Goal: Task Accomplishment & Management: Manage account settings

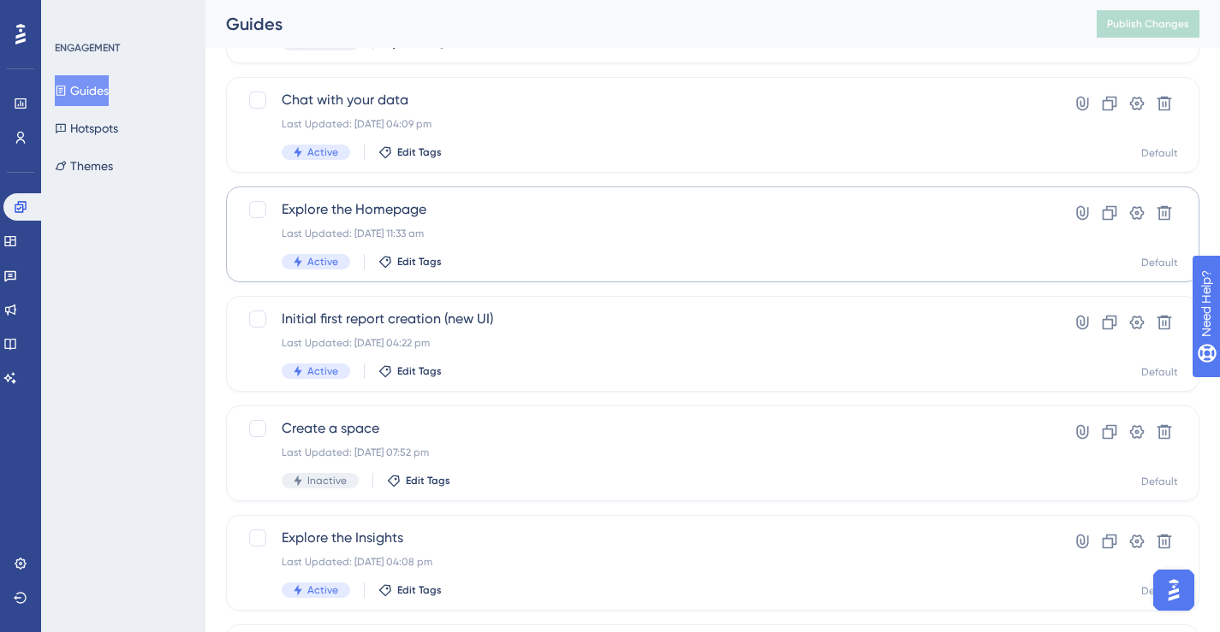
scroll to position [612, 0]
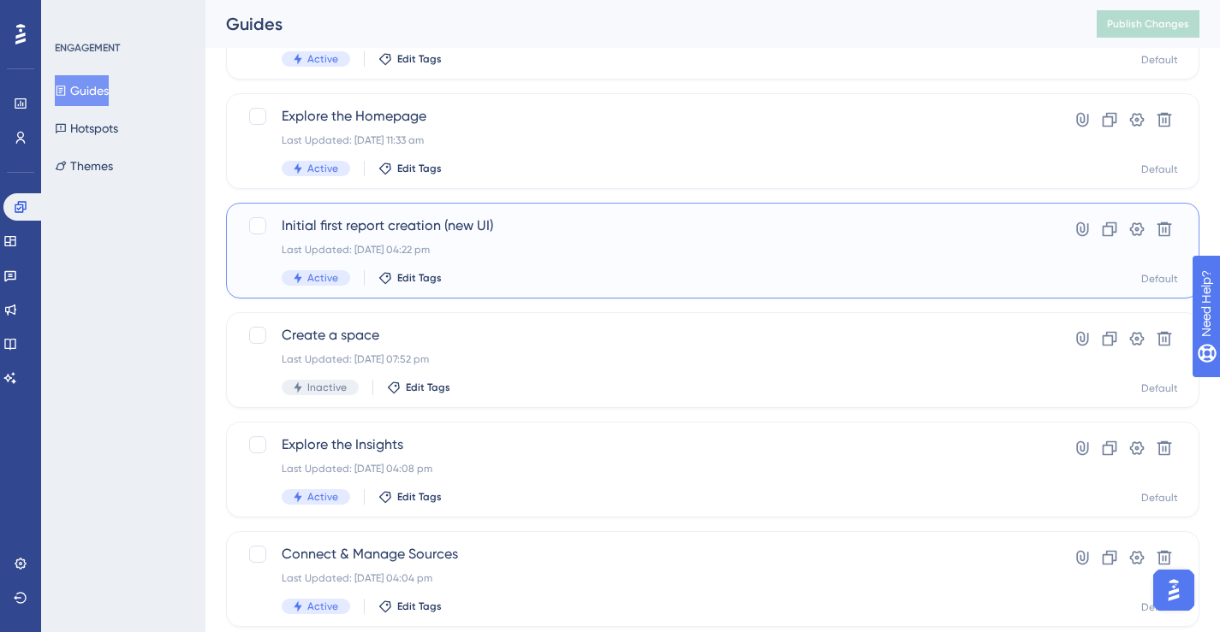
click at [484, 235] on span "Initial first report creation (new UI)" at bounding box center [644, 226] width 725 height 21
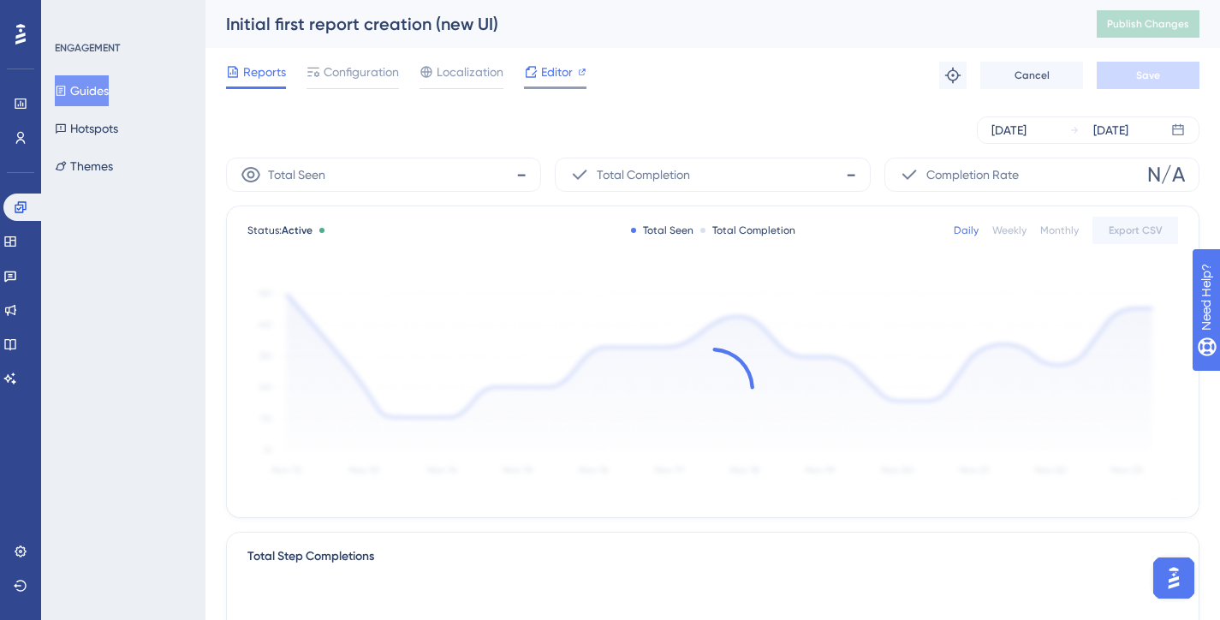
click at [537, 81] on div "Editor" at bounding box center [555, 72] width 62 height 21
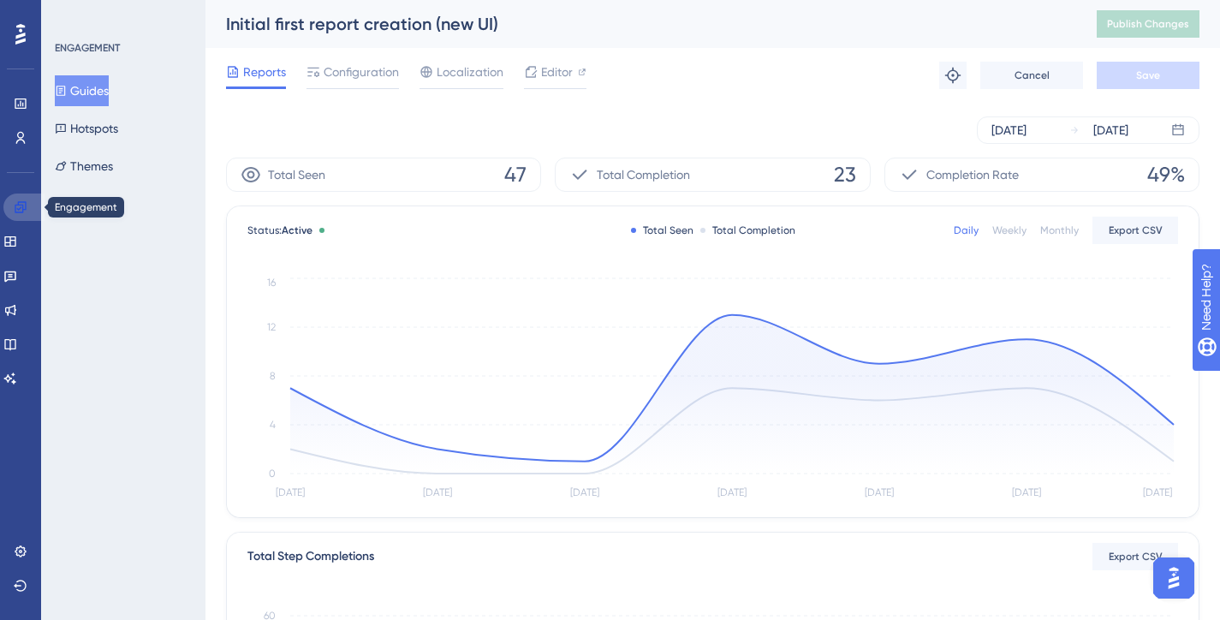
click at [29, 201] on link at bounding box center [23, 206] width 41 height 27
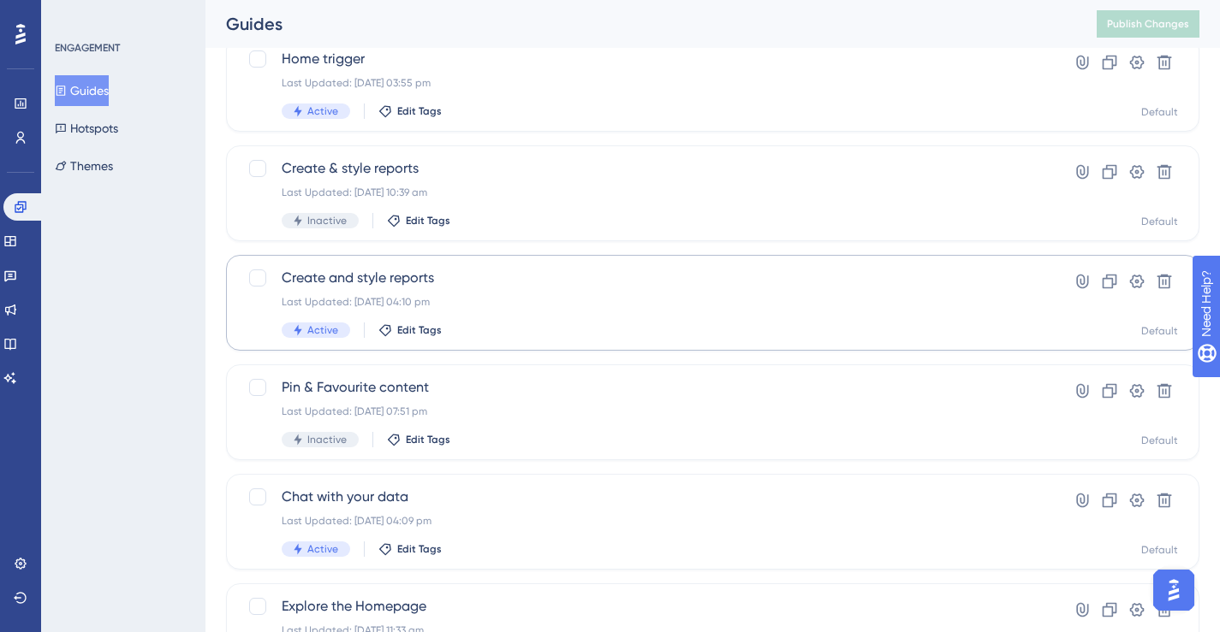
scroll to position [125, 0]
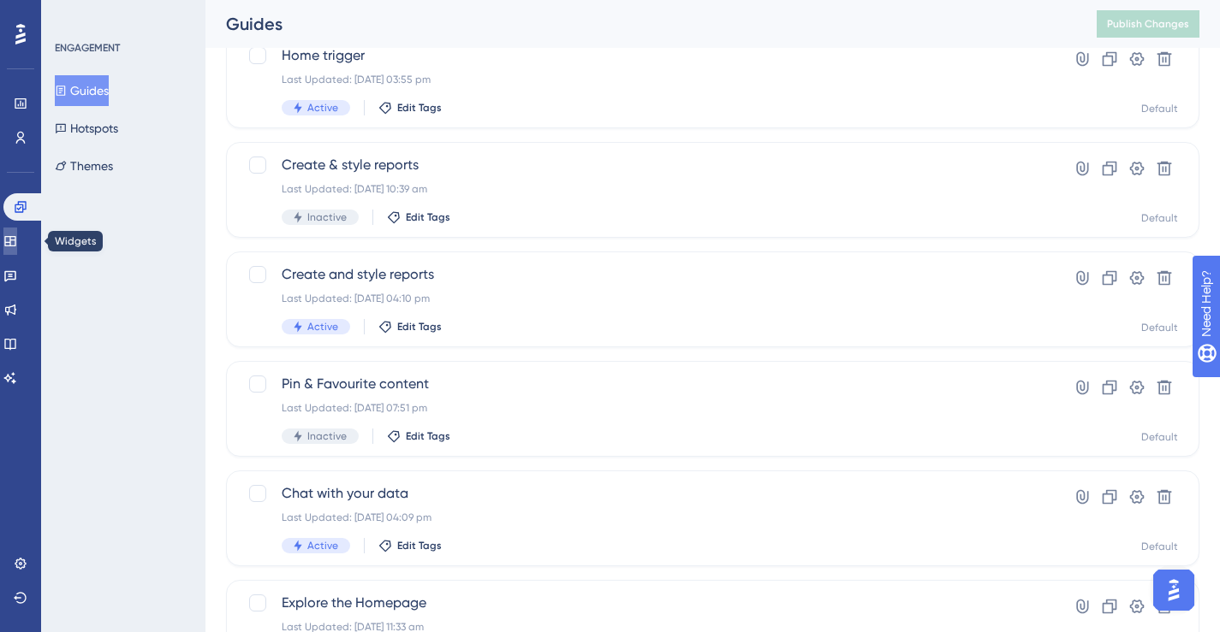
click at [15, 240] on icon at bounding box center [9, 241] width 11 height 10
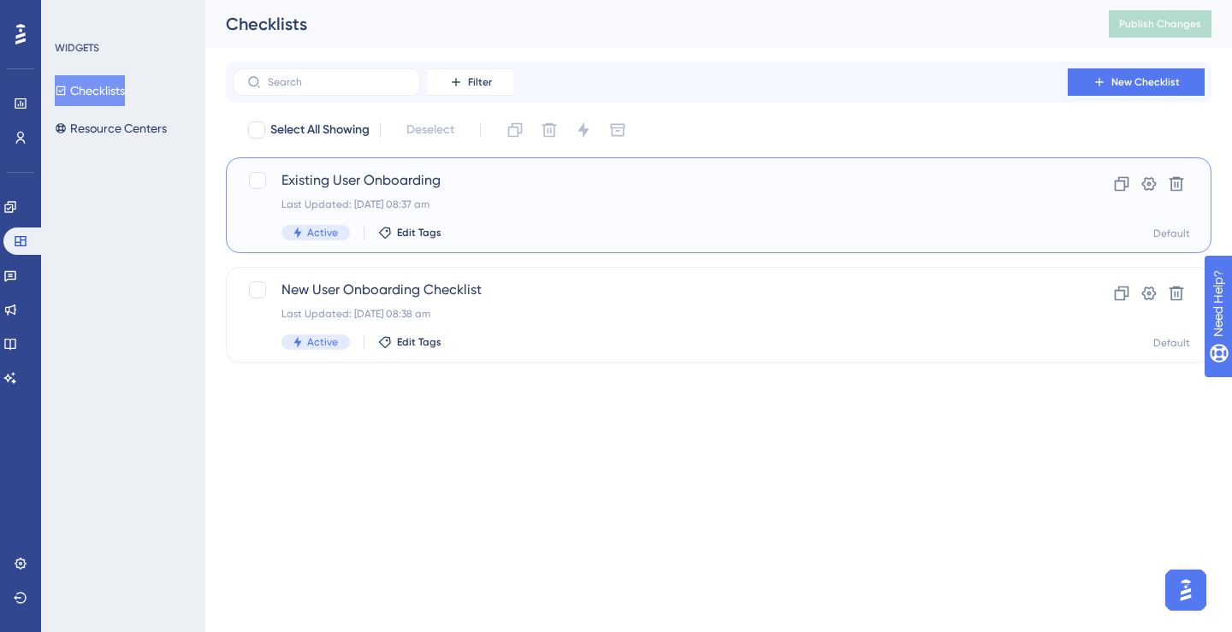
click at [322, 192] on div "Existing User Onboarding Last Updated: 18 Sept 2025 08:37 am Active Edit Tags" at bounding box center [651, 205] width 738 height 70
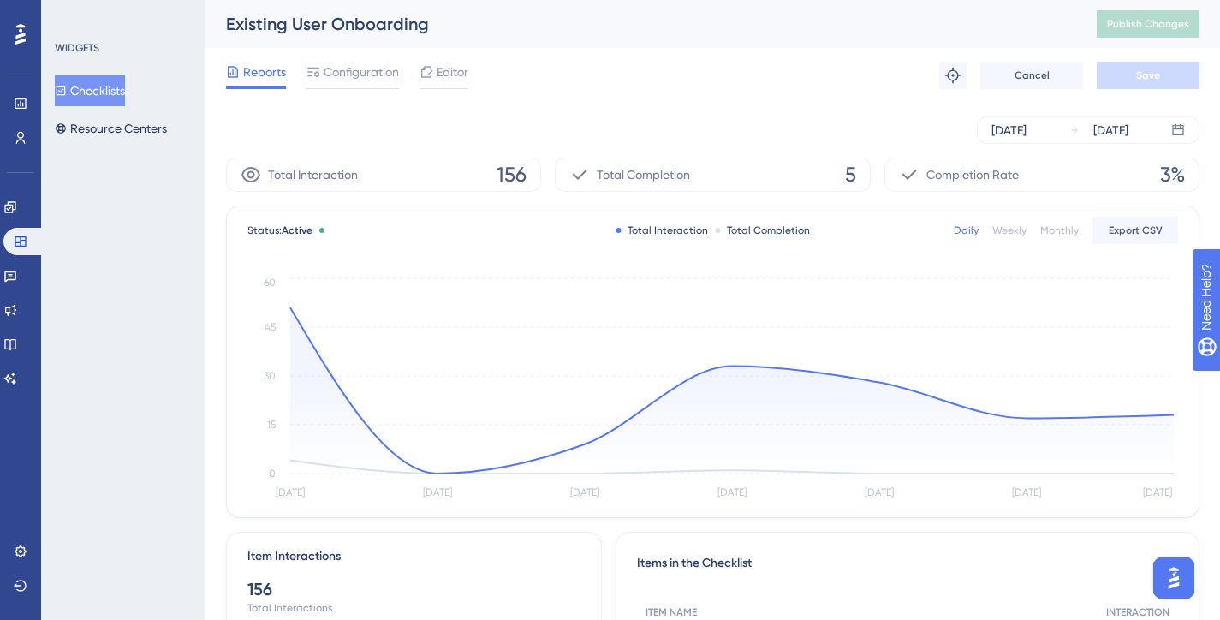
click at [359, 52] on div "Reports Configuration Editor Troubleshoot Cancel Save" at bounding box center [712, 75] width 973 height 55
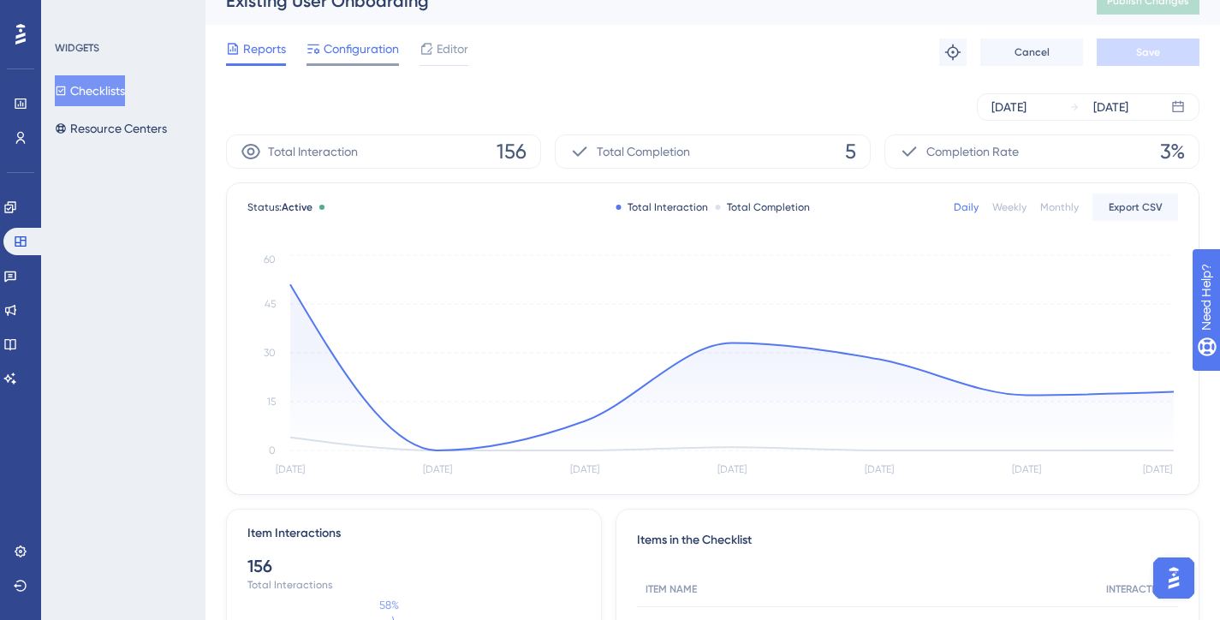
click at [346, 49] on span "Configuration" at bounding box center [361, 49] width 75 height 21
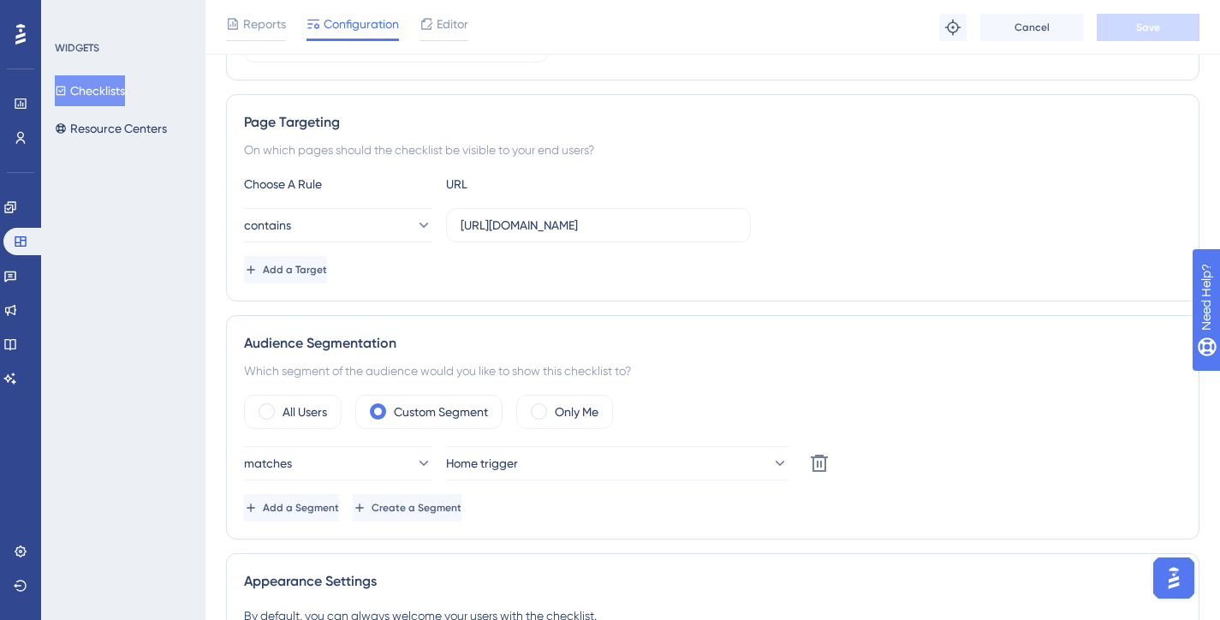
scroll to position [510, 0]
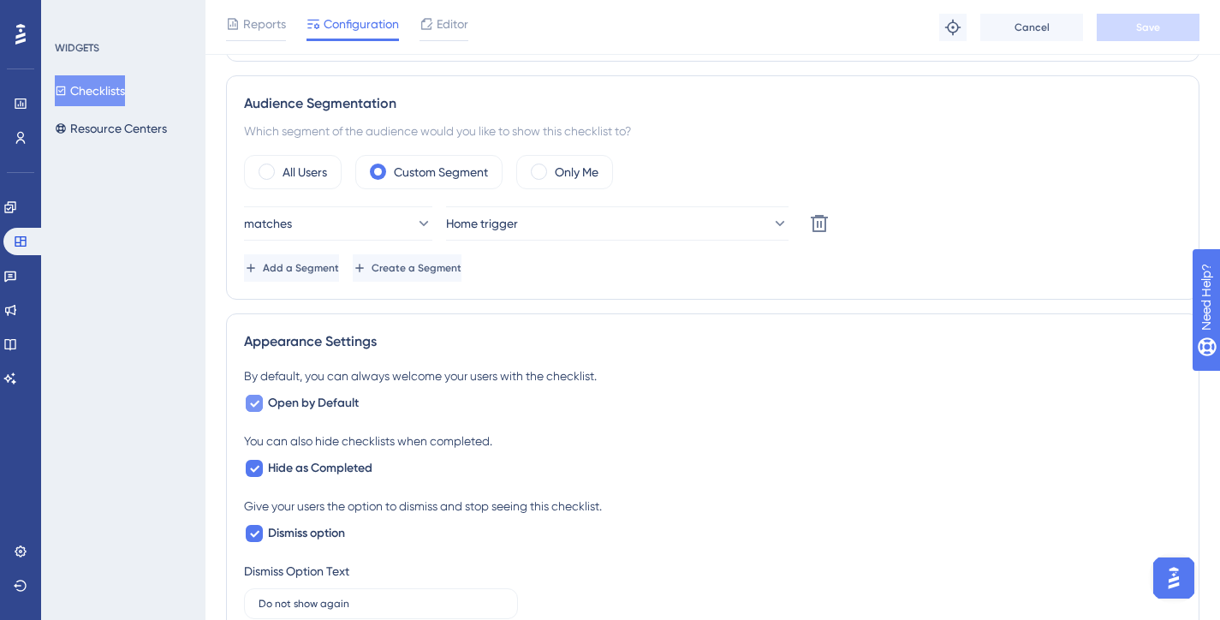
click at [316, 402] on span "Open by Default" at bounding box center [313, 403] width 91 height 21
checkbox input "false"
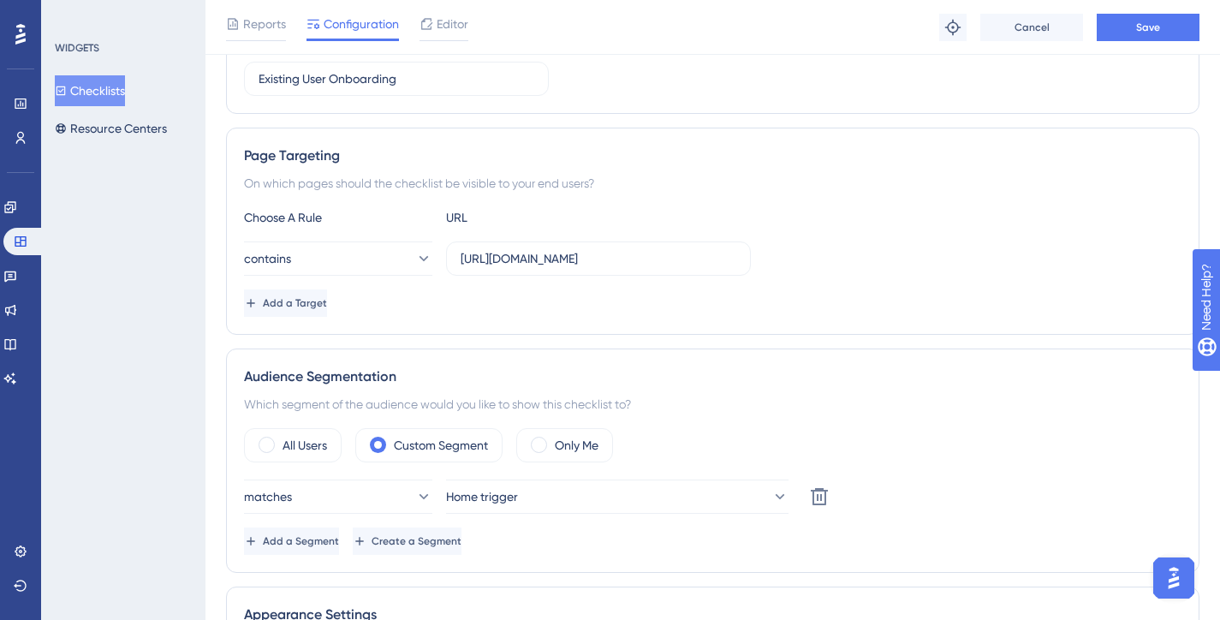
scroll to position [21, 0]
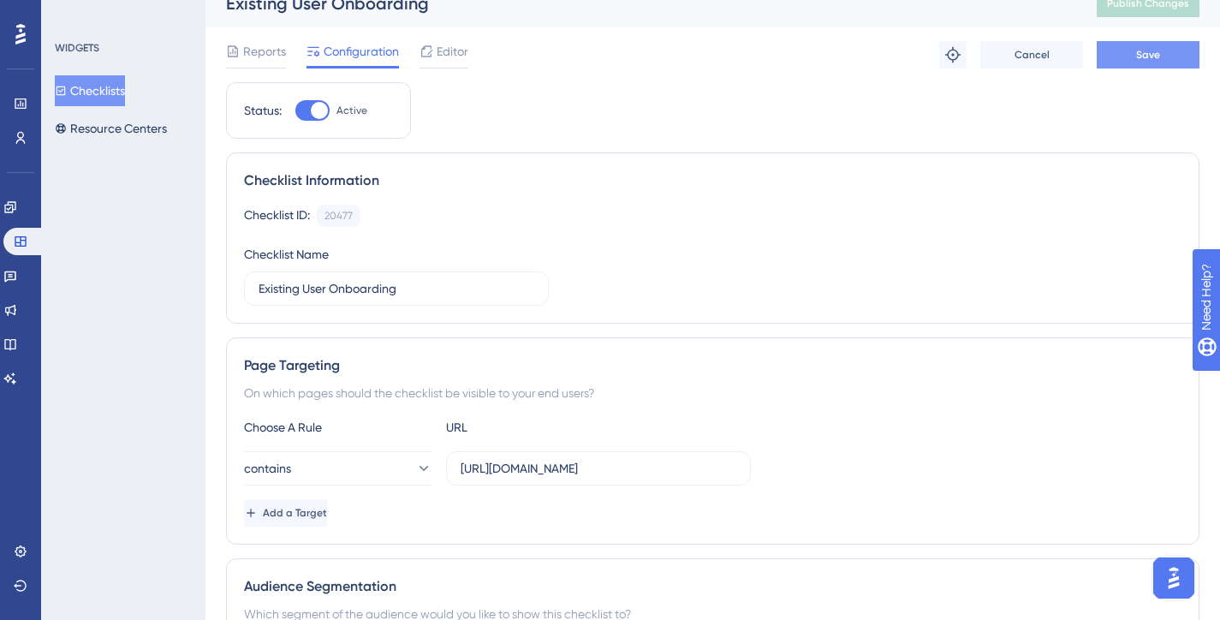
click at [1108, 53] on button "Save" at bounding box center [1147, 54] width 103 height 27
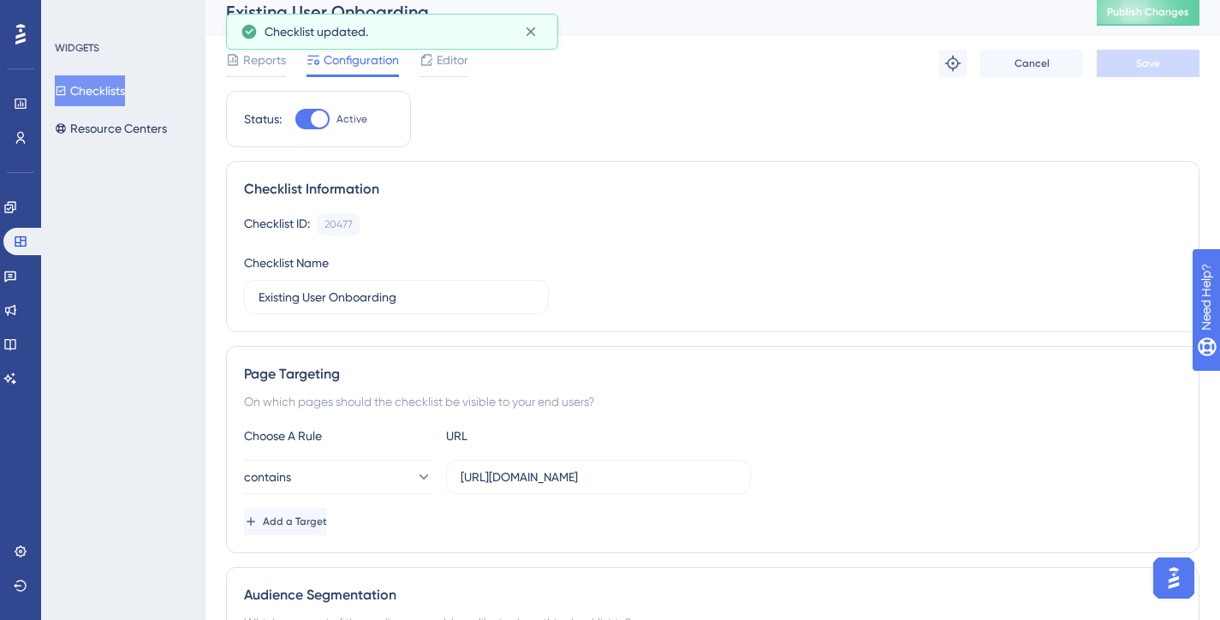
scroll to position [0, 0]
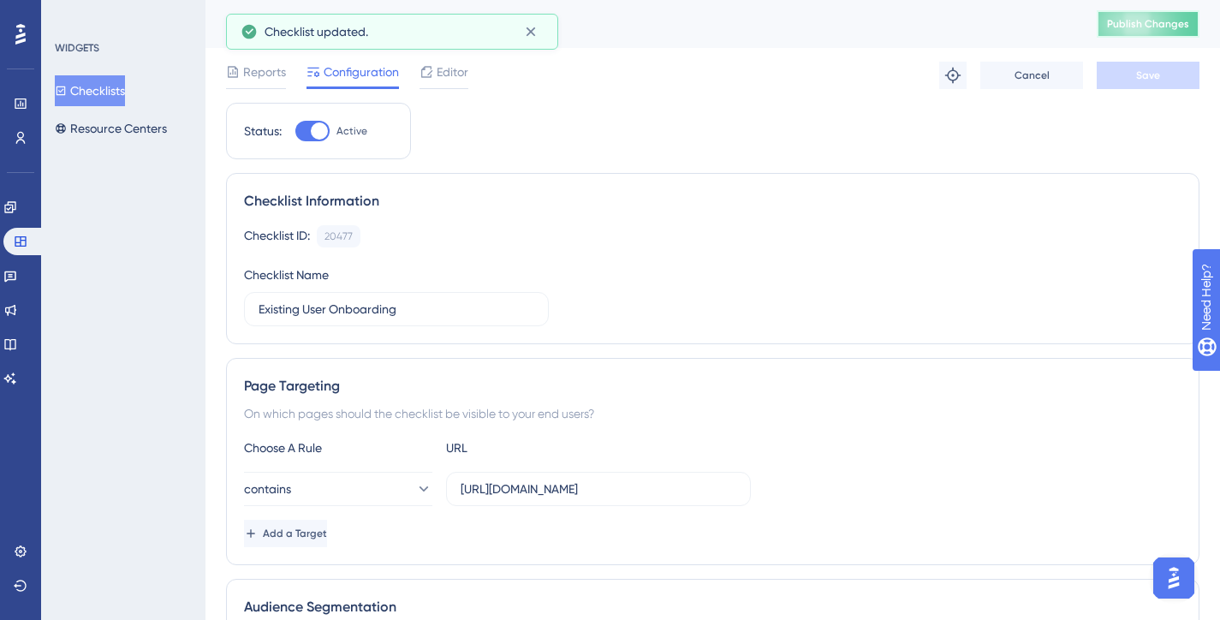
click at [1165, 20] on span "Publish Changes" at bounding box center [1148, 24] width 82 height 14
click at [27, 243] on icon at bounding box center [21, 242] width 14 height 14
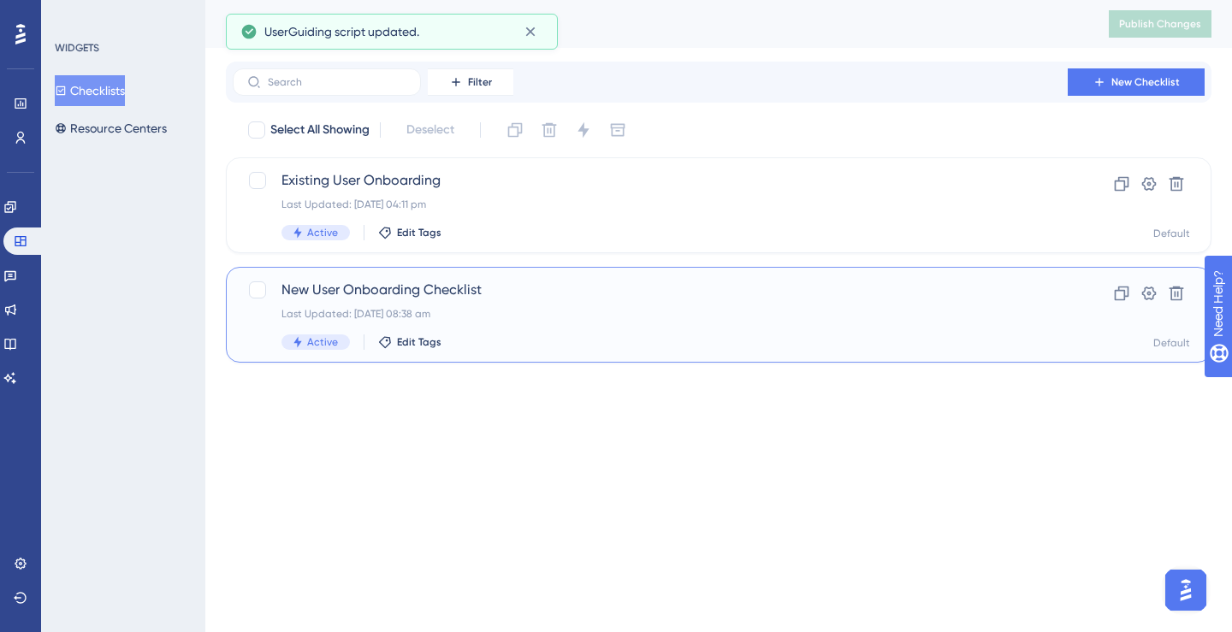
click at [405, 280] on span "New User Onboarding Checklist" at bounding box center [651, 290] width 738 height 21
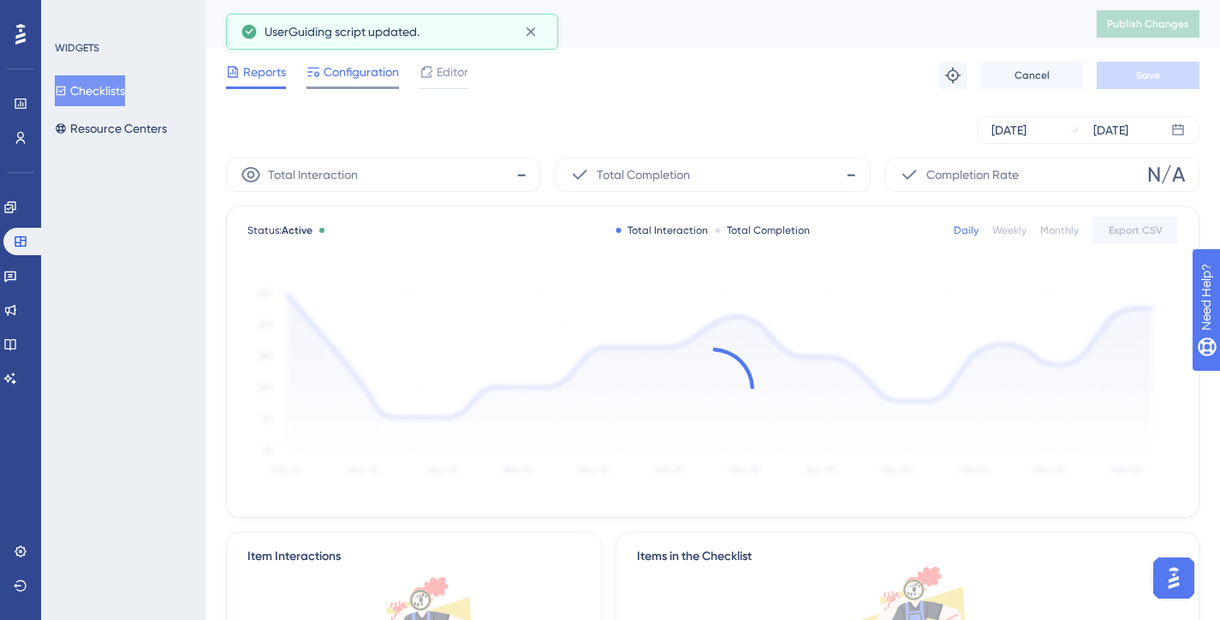
click at [350, 82] on div "Configuration" at bounding box center [352, 75] width 92 height 27
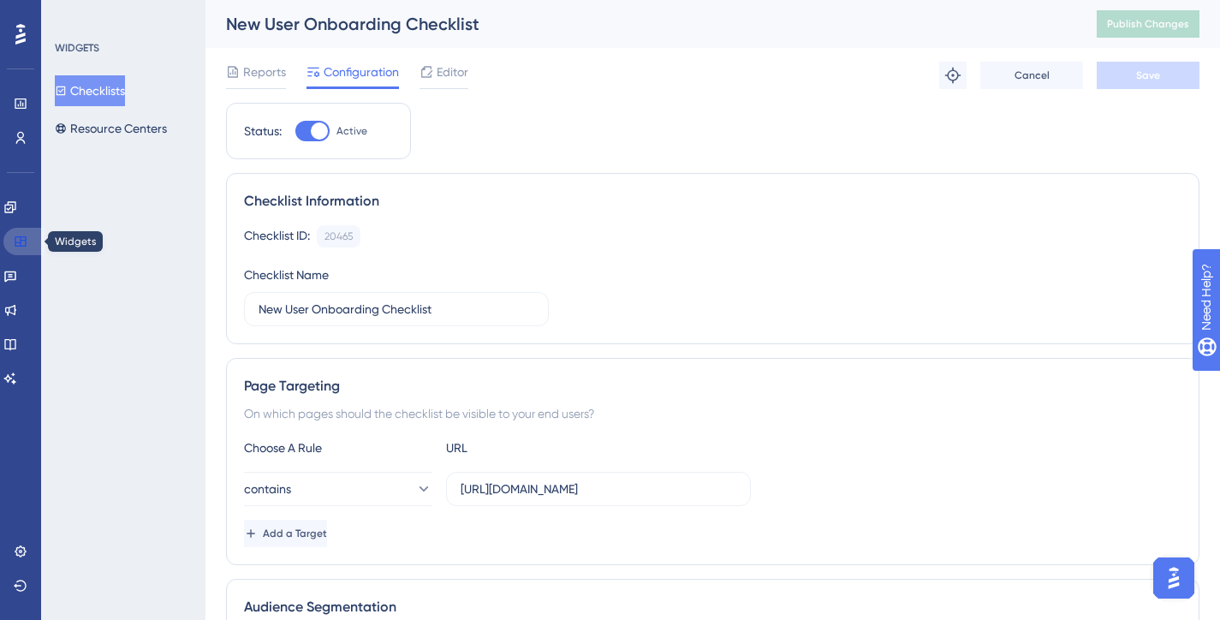
click at [22, 240] on icon at bounding box center [20, 241] width 11 height 10
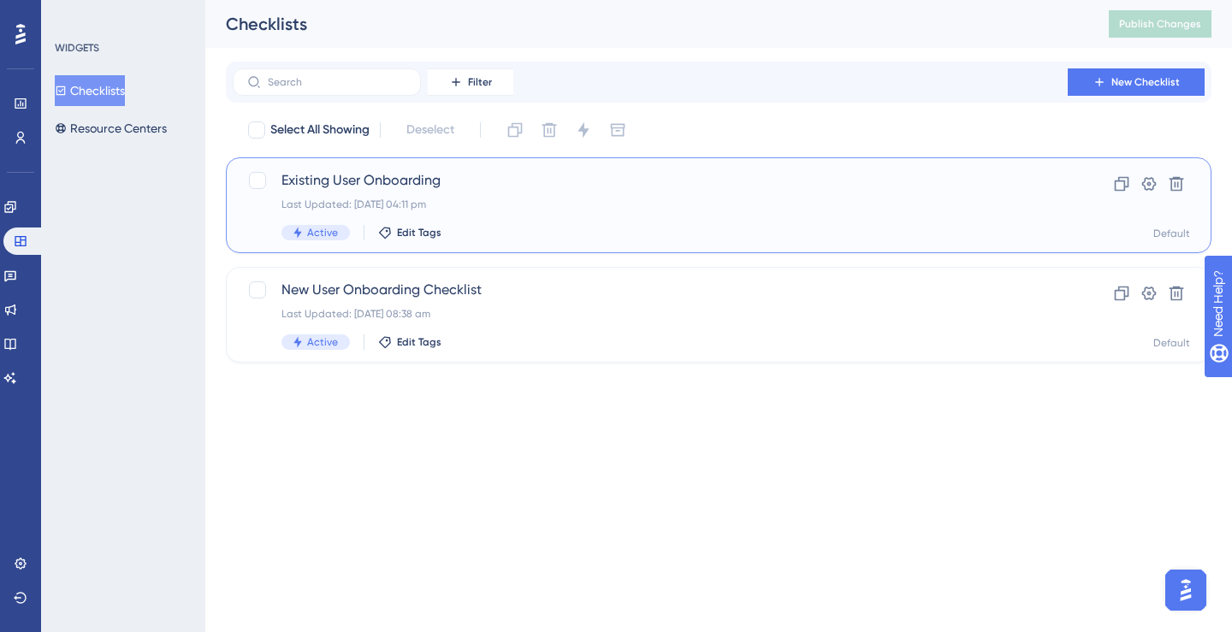
click at [382, 189] on span "Existing User Onboarding" at bounding box center [651, 180] width 738 height 21
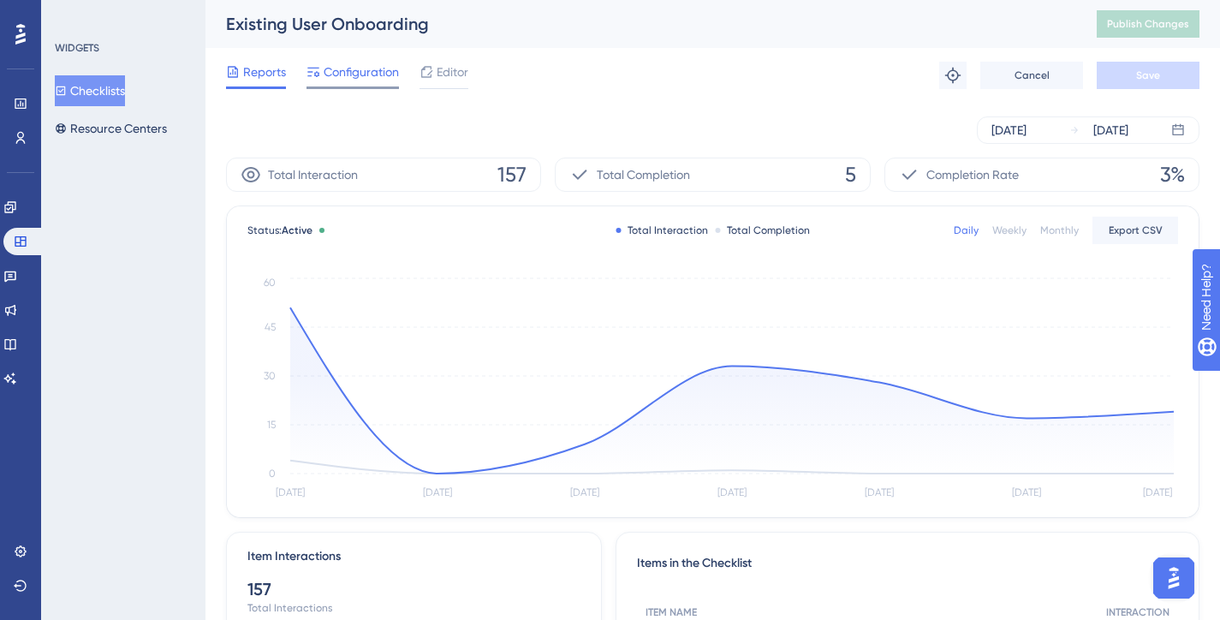
click at [392, 75] on span "Configuration" at bounding box center [361, 72] width 75 height 21
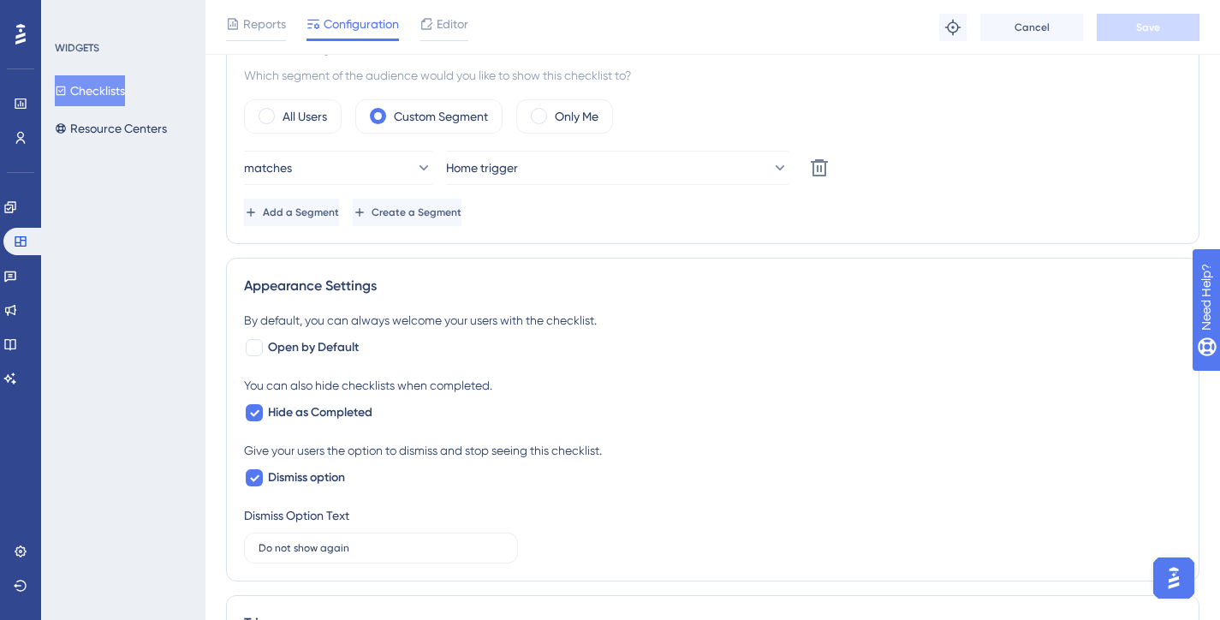
scroll to position [577, 0]
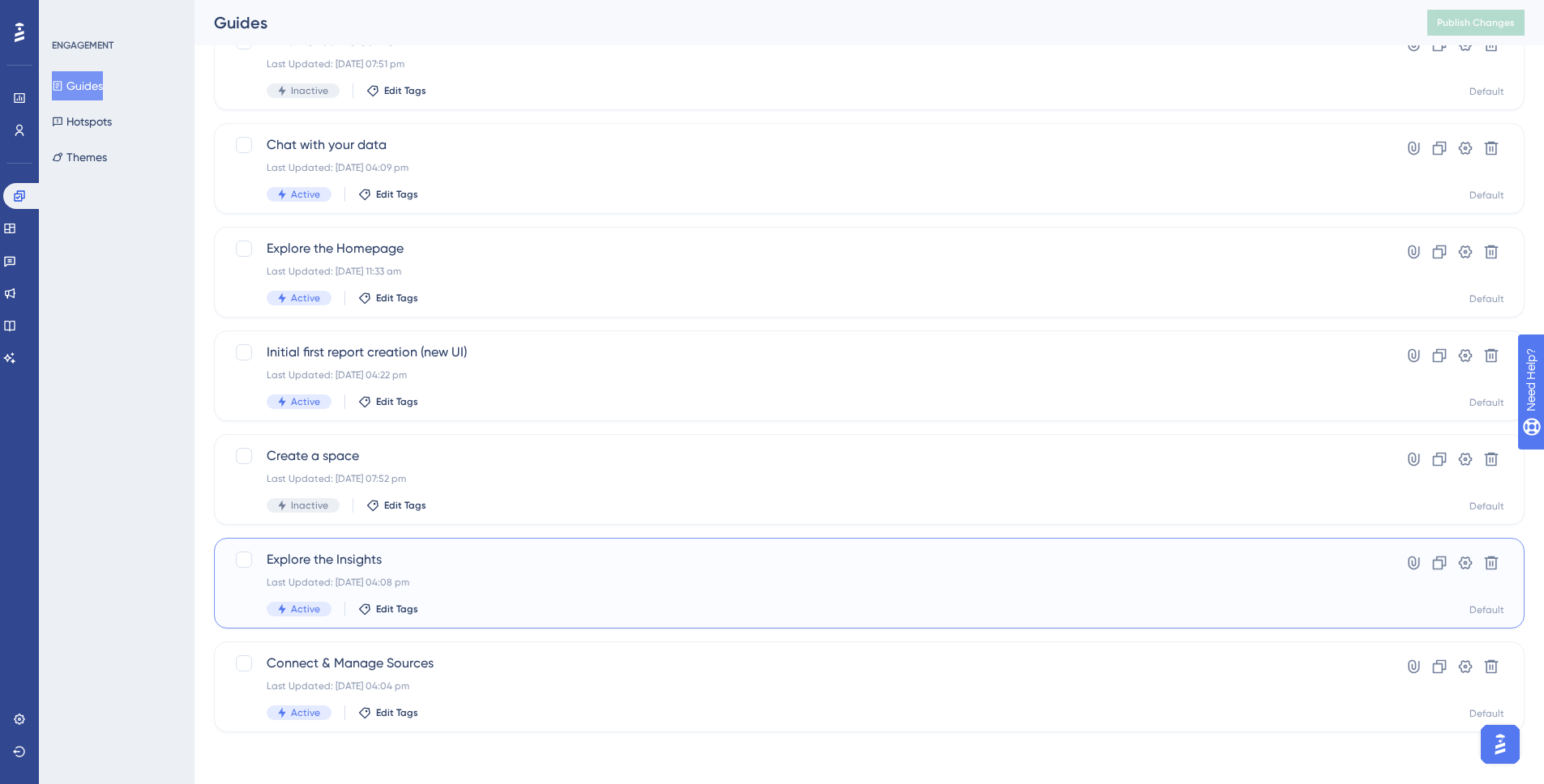
click at [554, 564] on span "Explore the Insights" at bounding box center [805, 560] width 1076 height 20
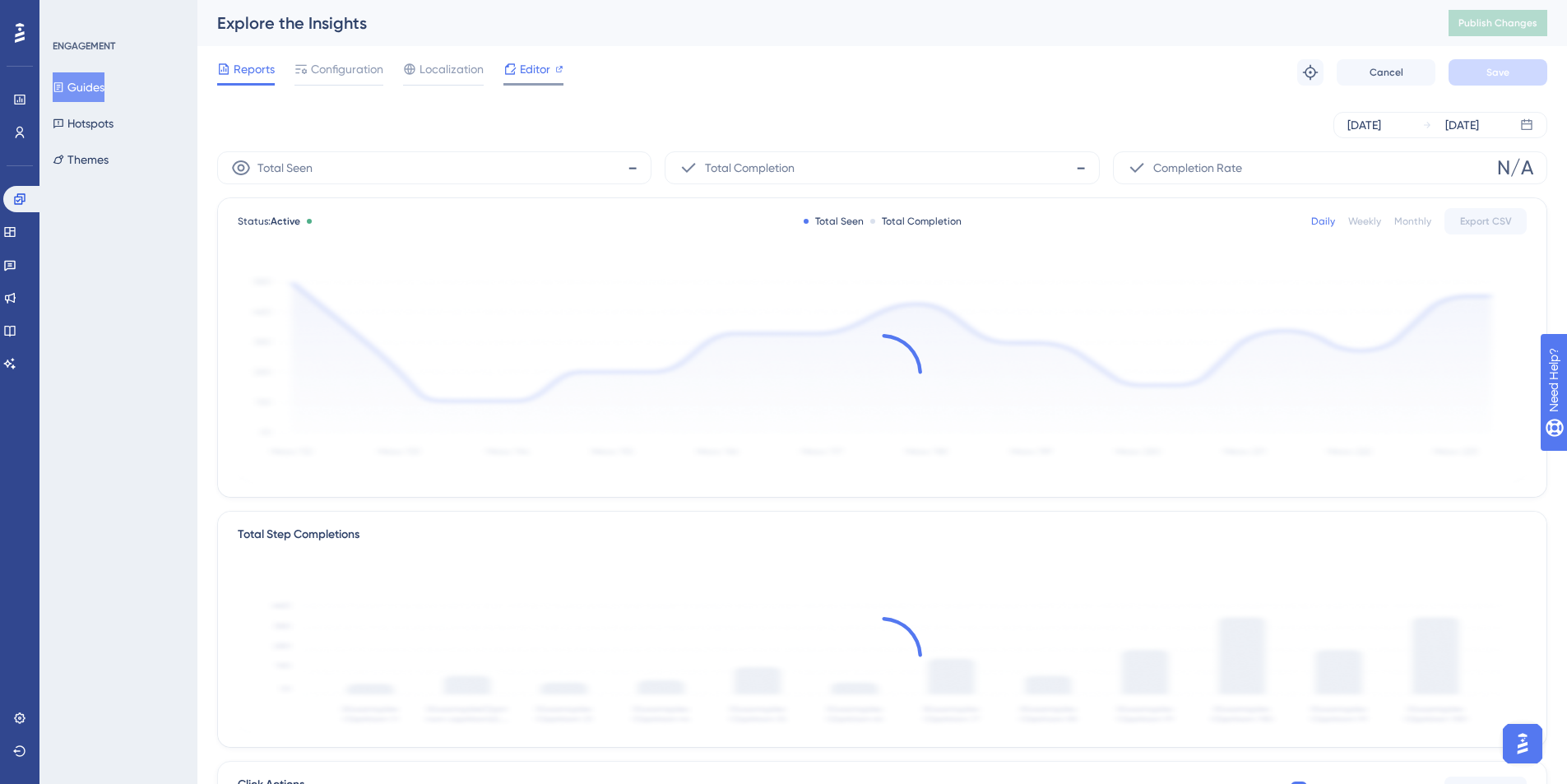
click at [512, 71] on icon at bounding box center [510, 69] width 13 height 13
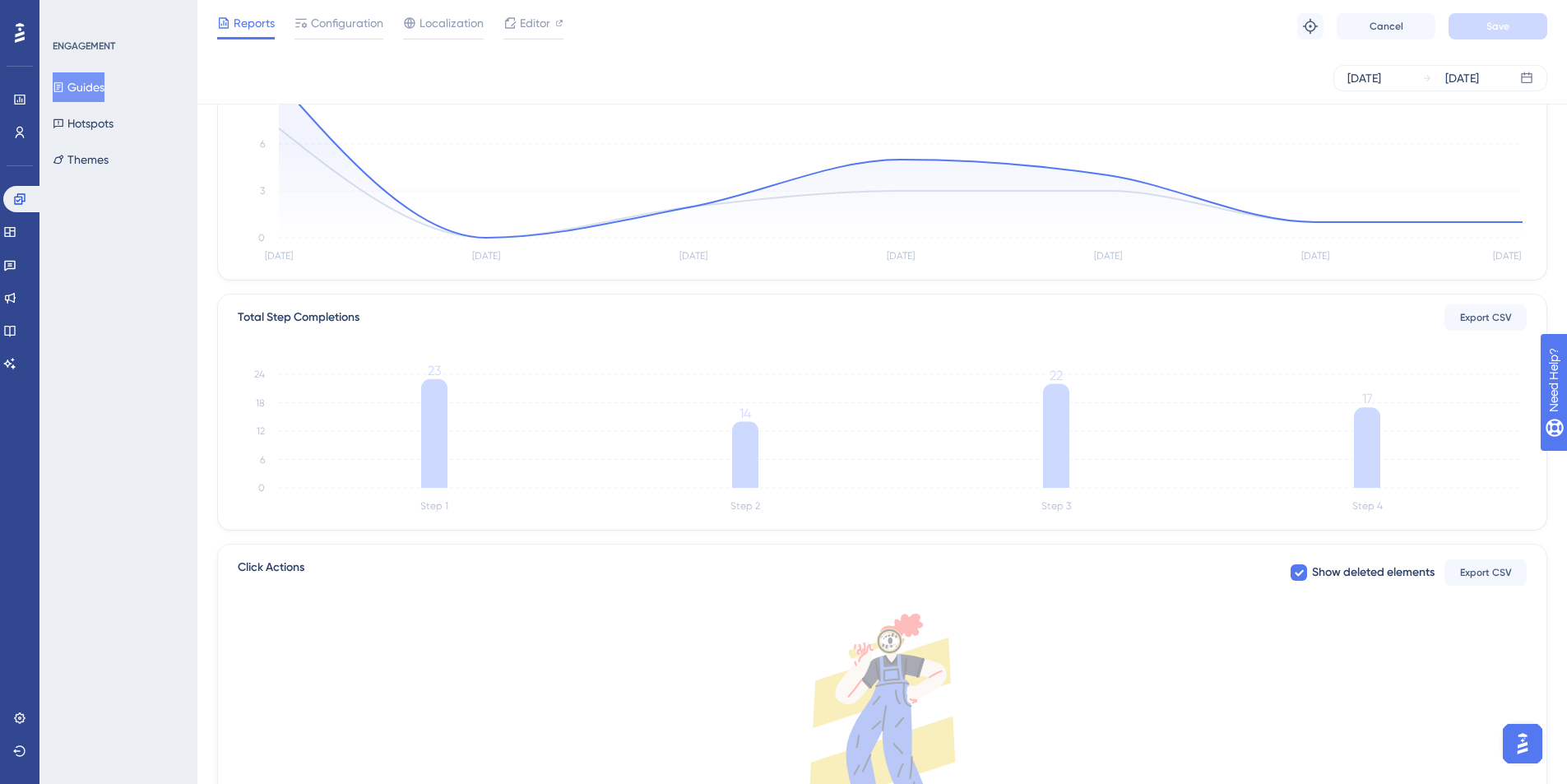
scroll to position [30, 0]
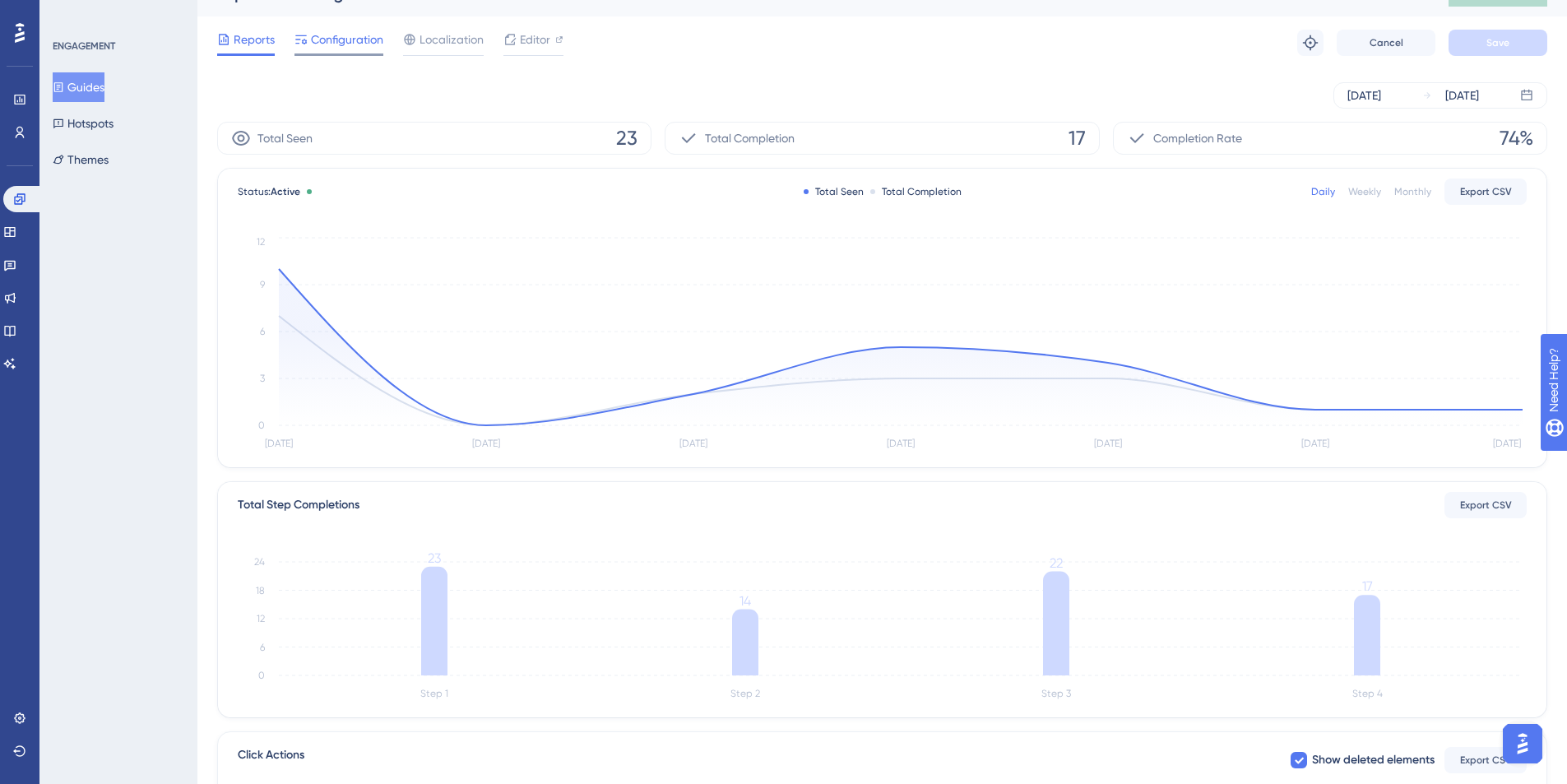
click at [364, 47] on span "Configuration" at bounding box center [347, 39] width 72 height 20
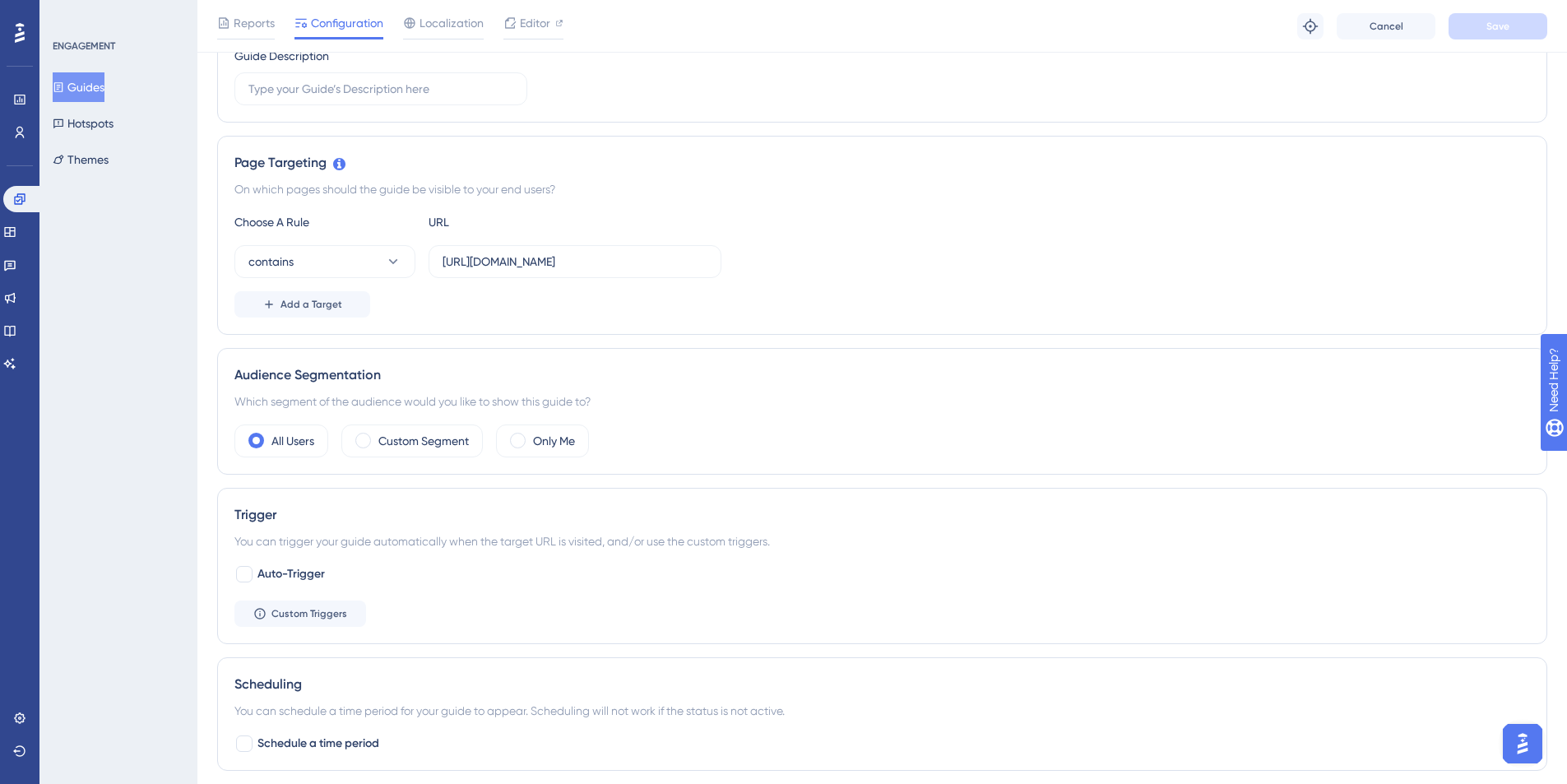
scroll to position [492, 0]
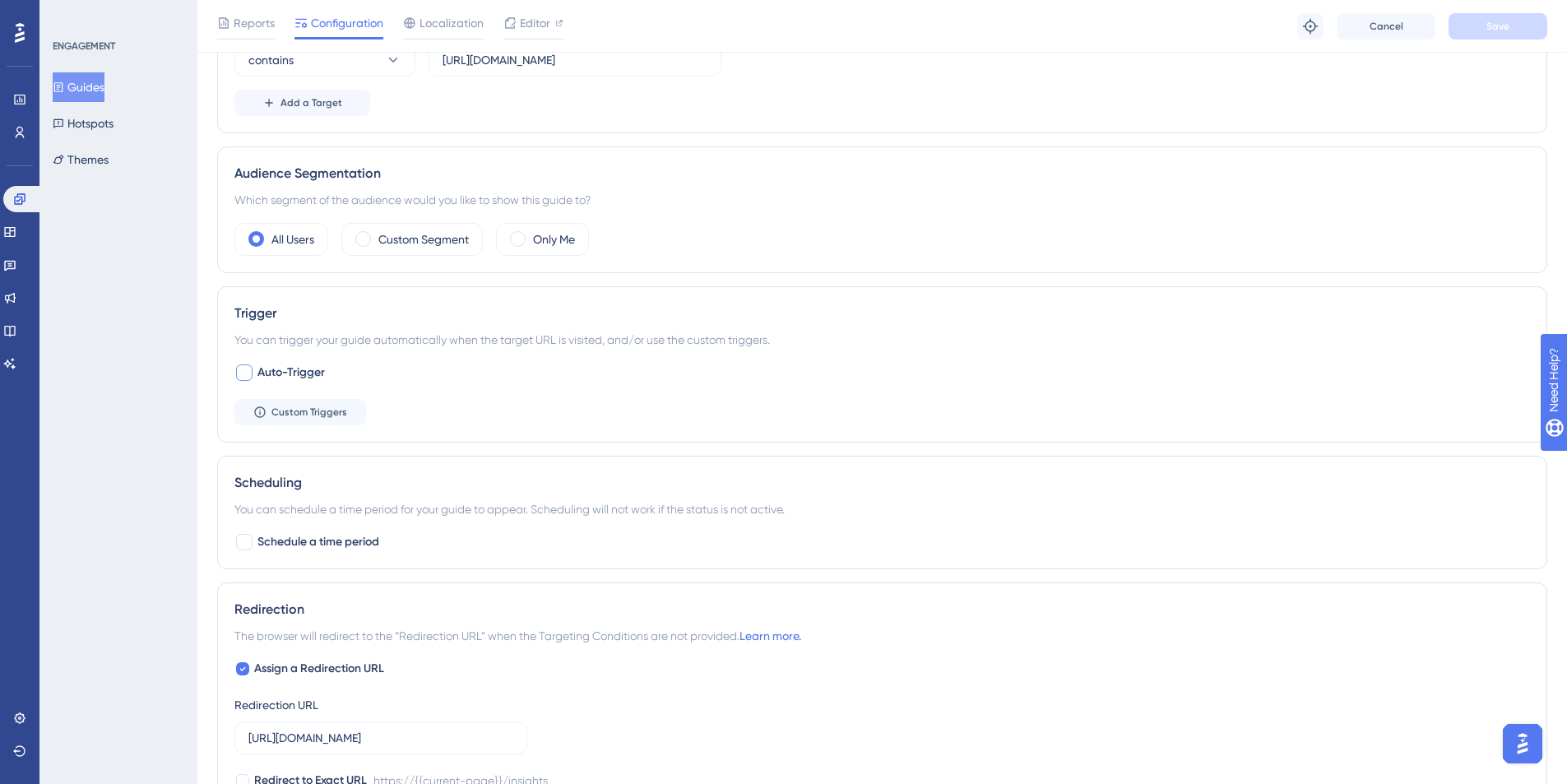
click at [271, 371] on span "Auto-Trigger" at bounding box center [291, 372] width 67 height 20
checkbox input "true"
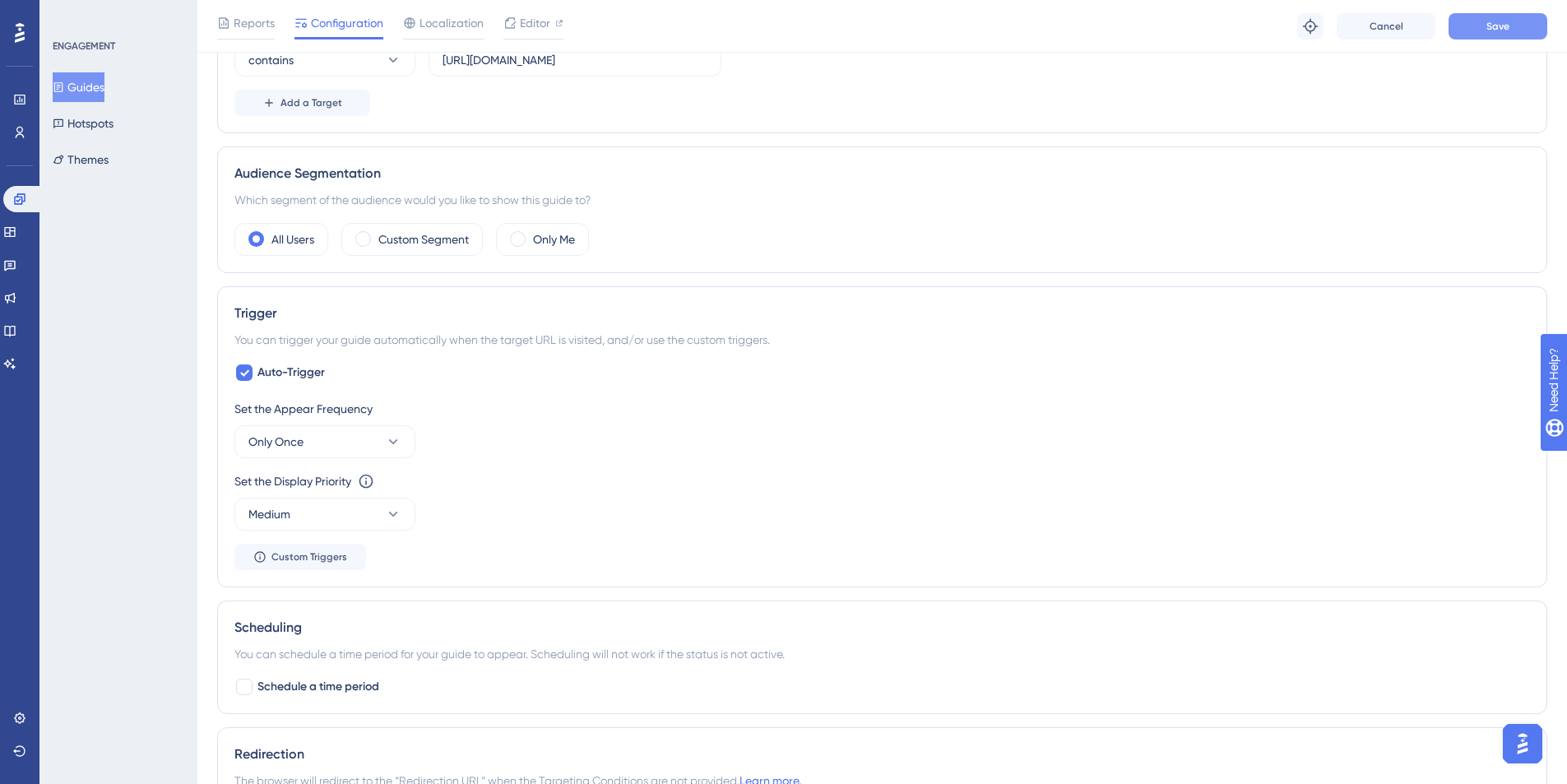
click at [1475, 30] on button "Save" at bounding box center [1498, 26] width 99 height 26
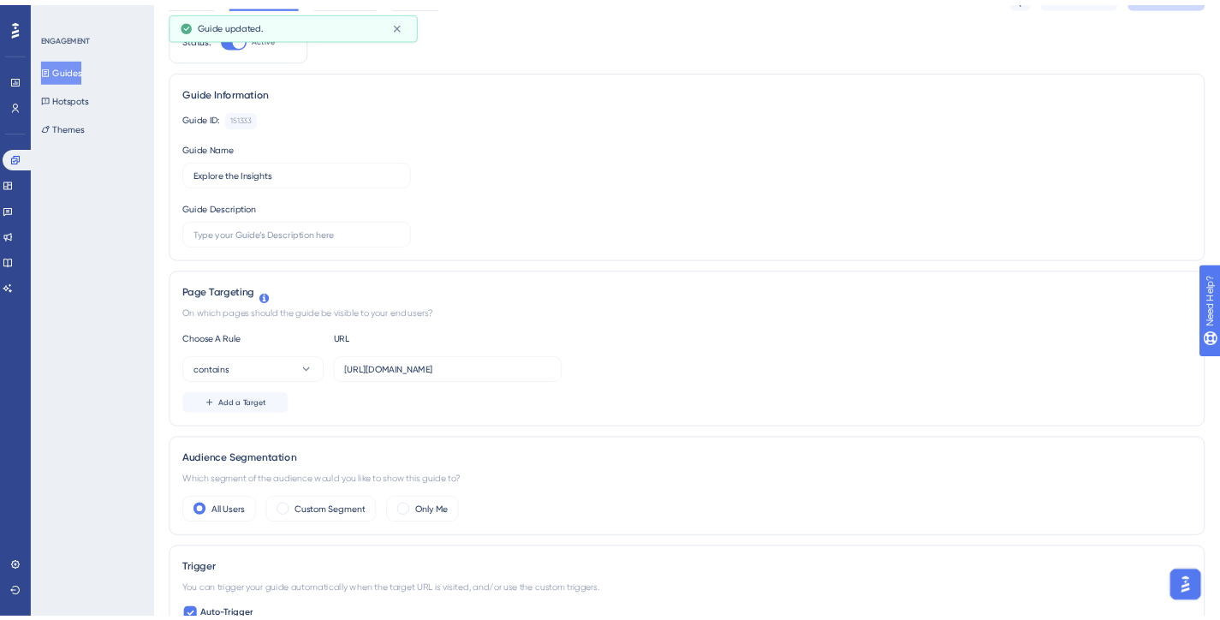
scroll to position [0, 0]
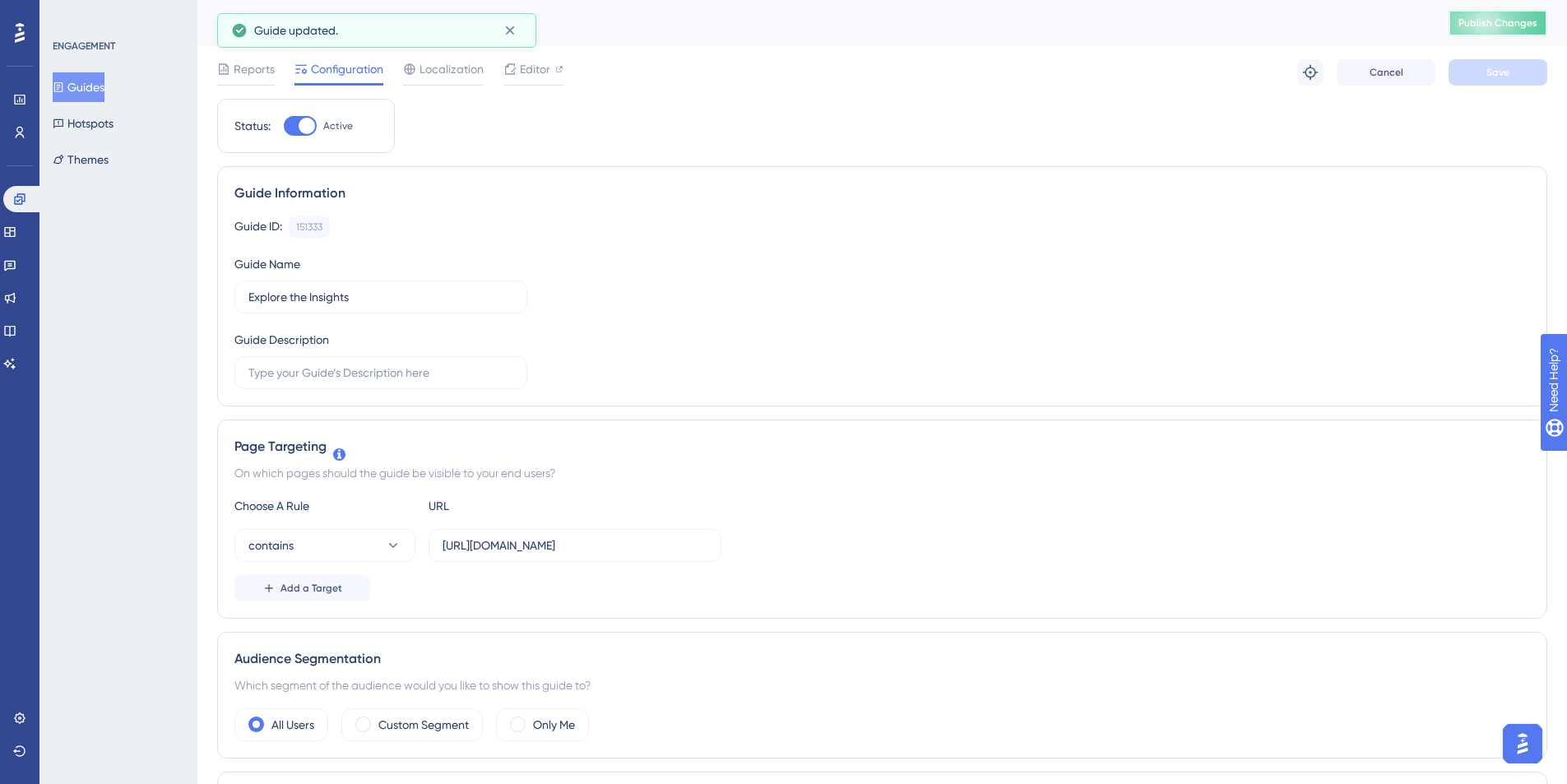
click at [1476, 13] on button "Publish Changes" at bounding box center [1498, 22] width 99 height 26
